Goal: Task Accomplishment & Management: Manage account settings

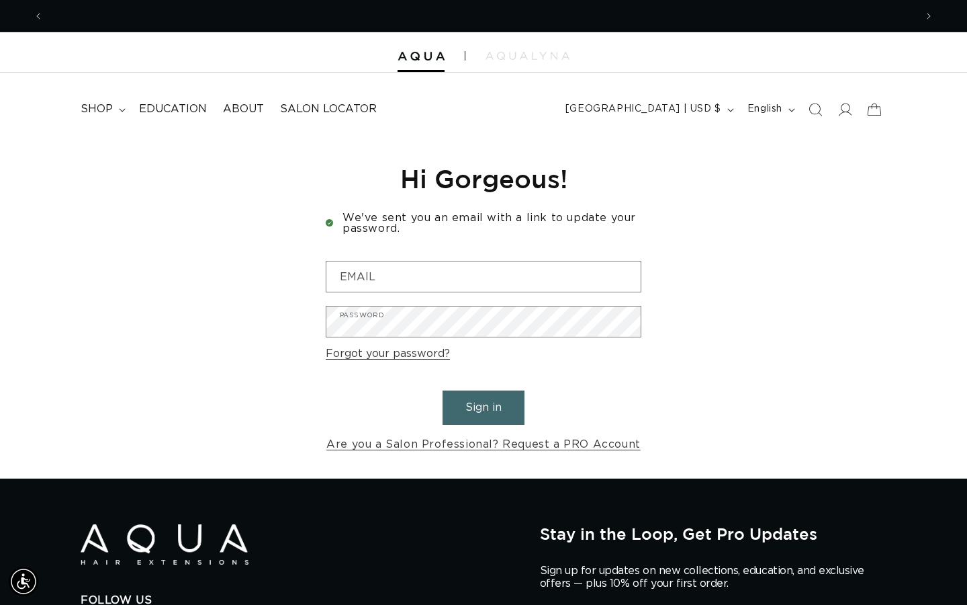
scroll to position [0, 872]
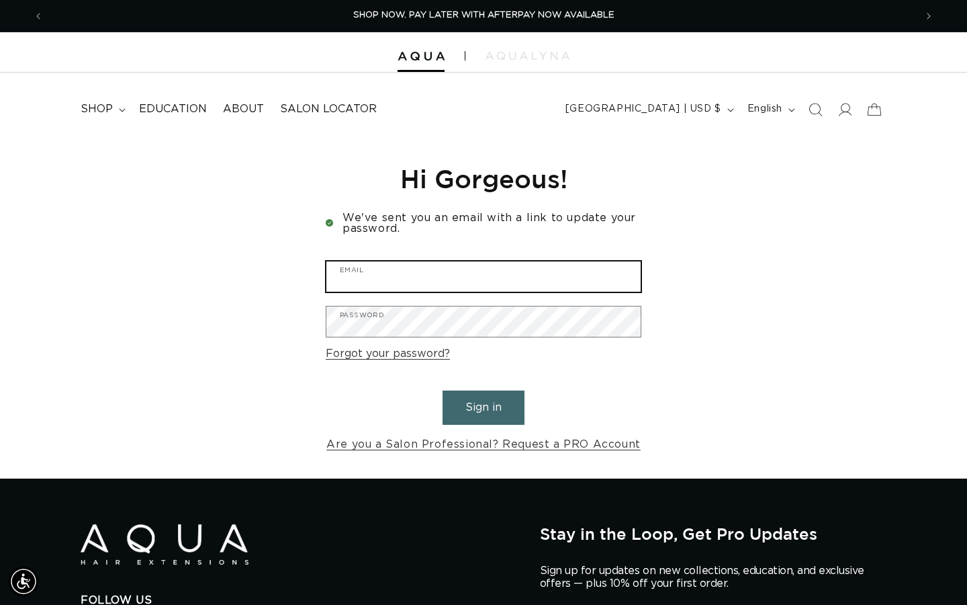
click at [430, 279] on input "Email" at bounding box center [483, 276] width 314 height 30
type input "rosezamora294@gmail.com"
drag, startPoint x: 526, startPoint y: 271, endPoint x: 284, endPoint y: 259, distance: 242.2
click at [284, 259] on div "Reset your password We will send you an email to reset your password Email Subm…" at bounding box center [483, 308] width 967 height 341
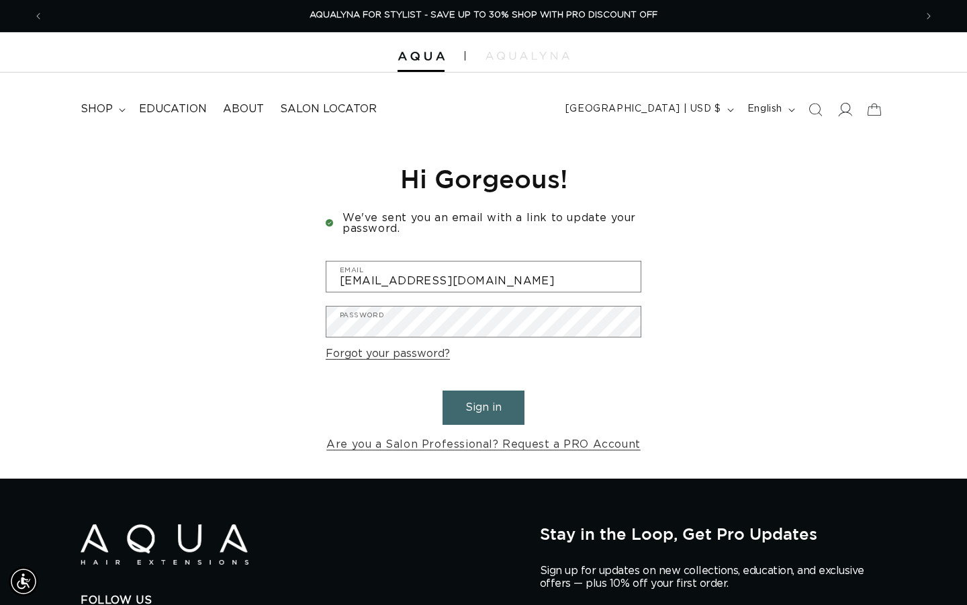
click at [855, 112] on span at bounding box center [845, 110] width 30 height 30
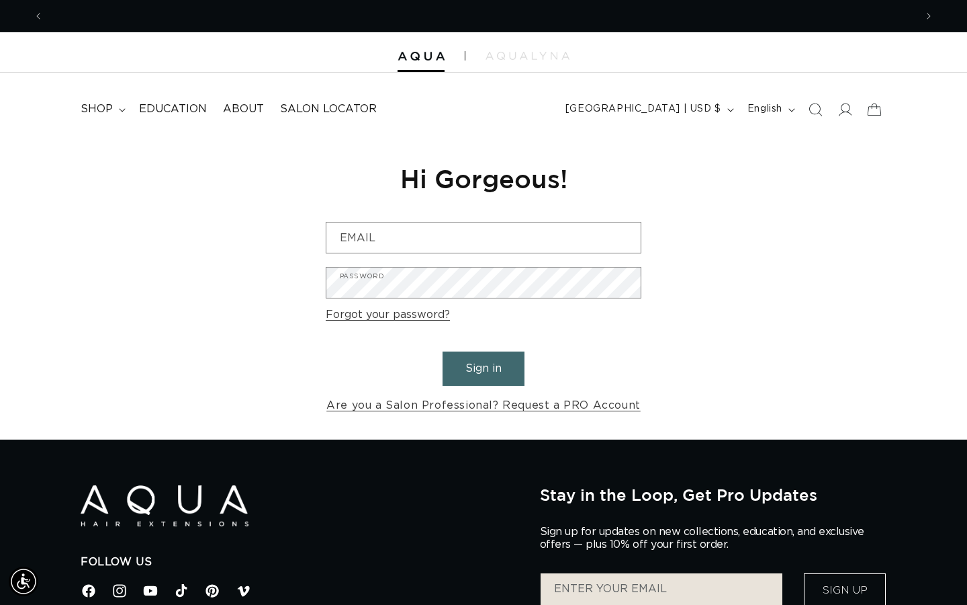
scroll to position [0, 1744]
click at [437, 21] on p "AQUALYNA FOR STYLIST - SAVE UP TO 30% SHOP WITH PRO DISCOUNT OFF" at bounding box center [484, 16] width 348 height 32
click at [504, 62] on div at bounding box center [483, 52] width 967 height 40
click at [507, 57] on img at bounding box center [528, 56] width 84 height 8
click at [402, 19] on span "AQUALYNA FOR STYLIST - SAVE UP TO 30% SHOP WITH PRO DISCOUNT OFF" at bounding box center [484, 15] width 348 height 9
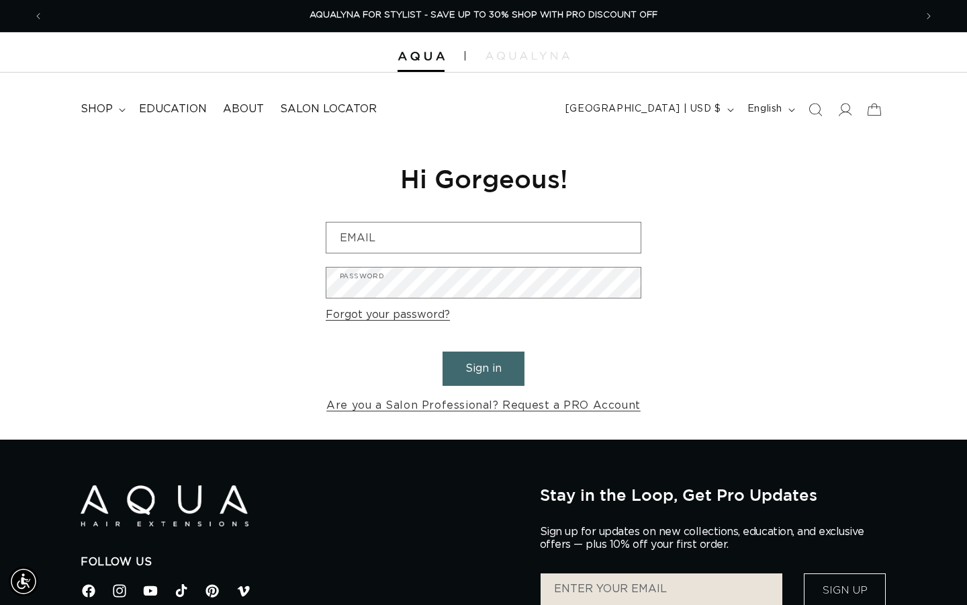
click at [523, 60] on div at bounding box center [483, 52] width 967 height 40
click at [421, 65] on div at bounding box center [483, 52] width 967 height 40
click at [421, 66] on div at bounding box center [483, 52] width 967 height 40
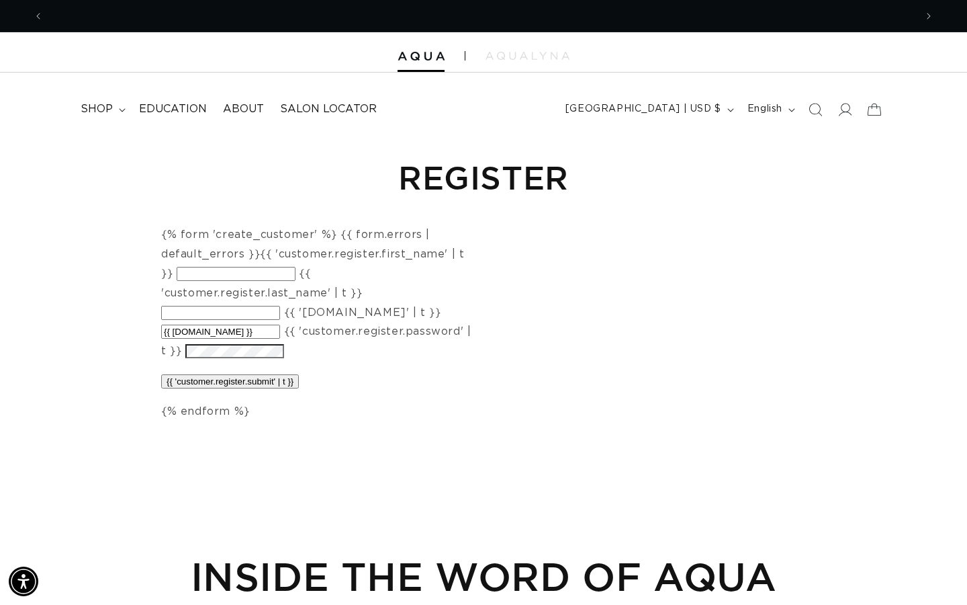
scroll to position [0, 1744]
click at [388, 307] on label "{{ '[DOMAIN_NAME]' | t }}" at bounding box center [362, 312] width 157 height 11
click at [280, 324] on input "{{ [DOMAIN_NAME] }}" at bounding box center [220, 331] width 119 height 14
click at [198, 283] on div "{% form 'create_customer' %} {{ form.errors | default_errors }} {{ 'customer.re…" at bounding box center [319, 322] width 317 height 195
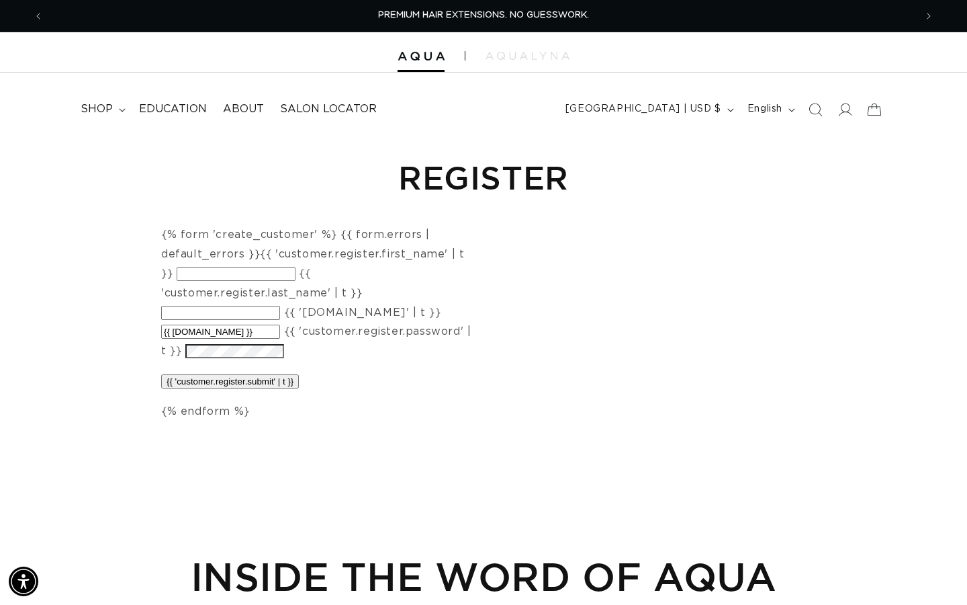
click at [198, 273] on input "{{ 'customer.register.first_name' | t }}" at bounding box center [236, 274] width 119 height 14
type input "Rose"
type input "Zamora"
click at [224, 324] on input "{{ form.email }}" at bounding box center [220, 331] width 119 height 14
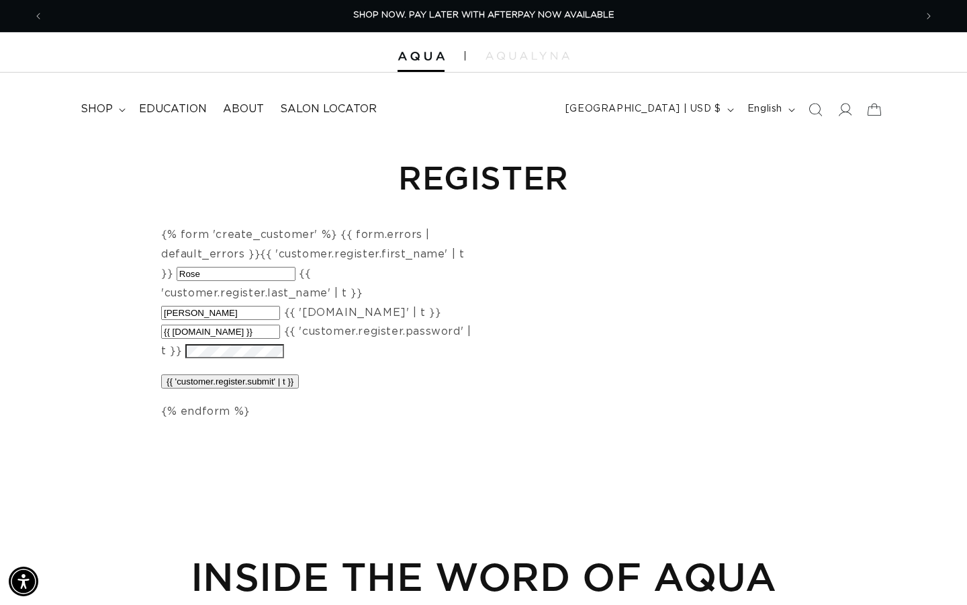
click at [240, 324] on input "{{ form.email }}" at bounding box center [220, 331] width 119 height 14
click at [234, 324] on input "{{ form.email }}" at bounding box center [220, 331] width 119 height 14
click at [235, 306] on input "Zamora" at bounding box center [220, 313] width 119 height 14
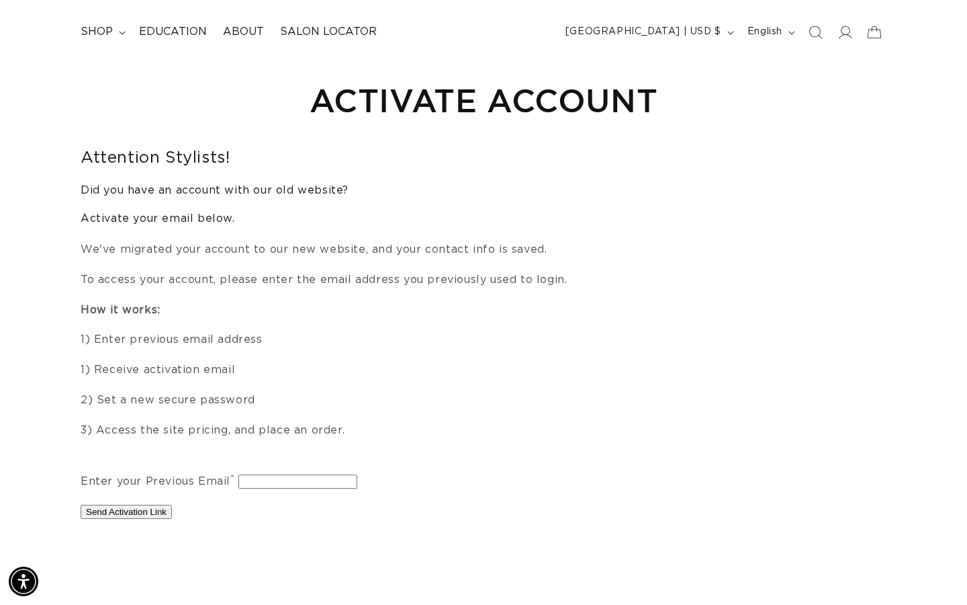
scroll to position [143, 0]
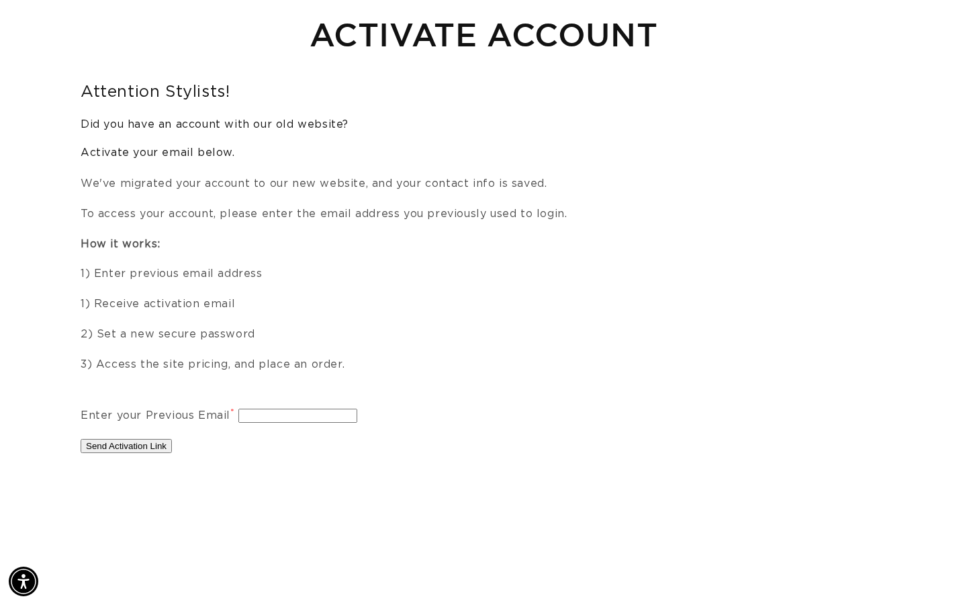
click at [294, 415] on input "Enter your Previous Email *" at bounding box center [297, 415] width 119 height 14
type input "[EMAIL_ADDRESS][DOMAIN_NAME]"
click at [143, 443] on button "Send Activation Link" at bounding box center [126, 446] width 91 height 14
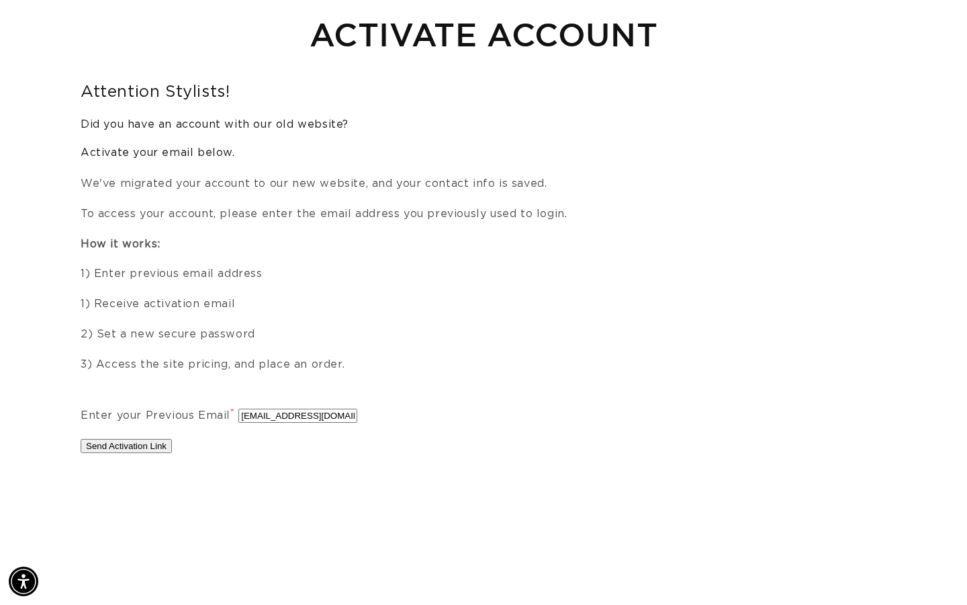
click at [143, 437] on p "Send Activation Link" at bounding box center [484, 445] width 806 height 19
click at [143, 443] on button "Send Activation Link" at bounding box center [126, 446] width 91 height 14
